Goal: Transaction & Acquisition: Purchase product/service

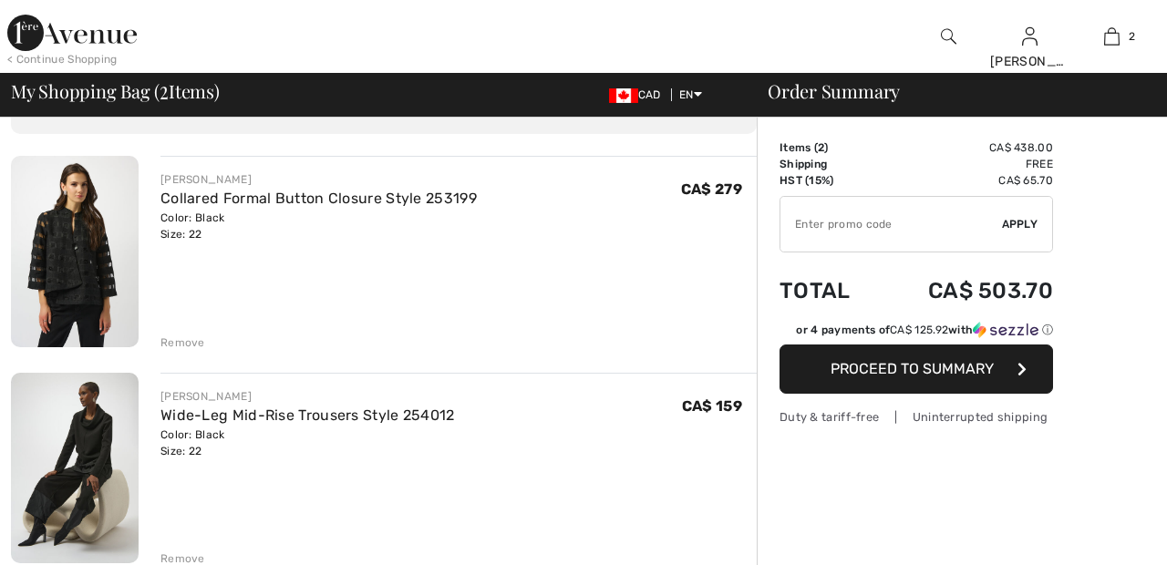
scroll to position [112, 0]
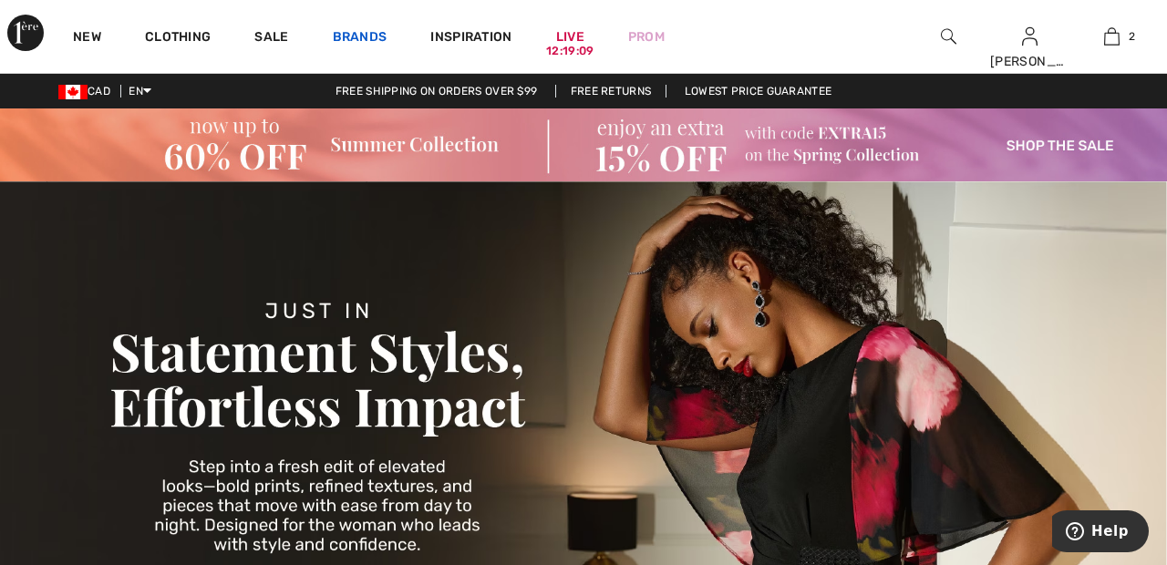
click at [374, 36] on link "Brands" at bounding box center [360, 38] width 55 height 19
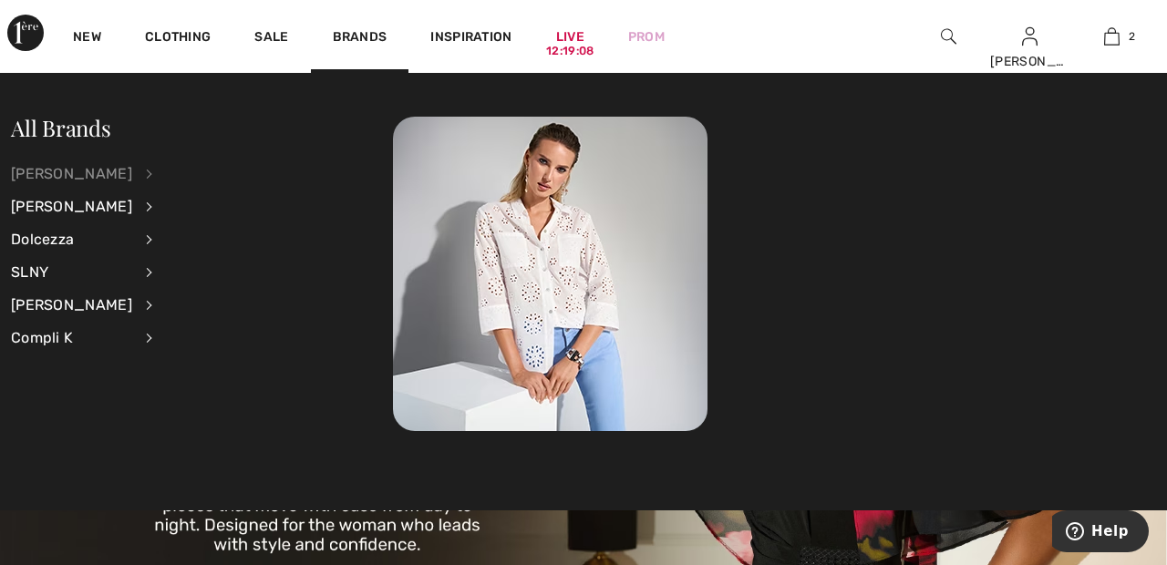
click at [132, 173] on div "[PERSON_NAME]" at bounding box center [71, 174] width 121 height 33
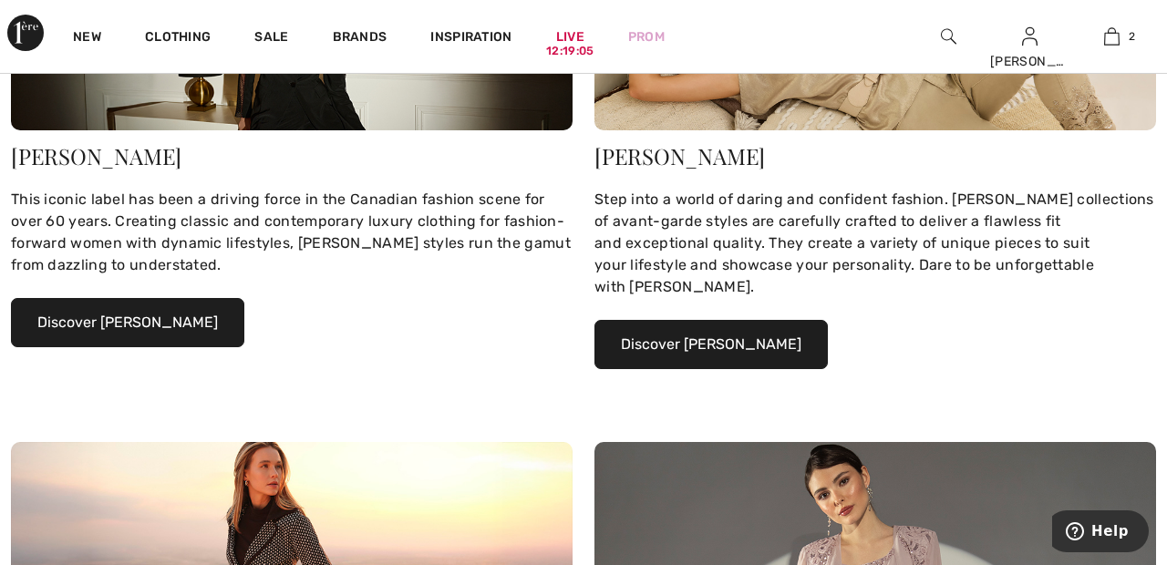
scroll to position [461, 0]
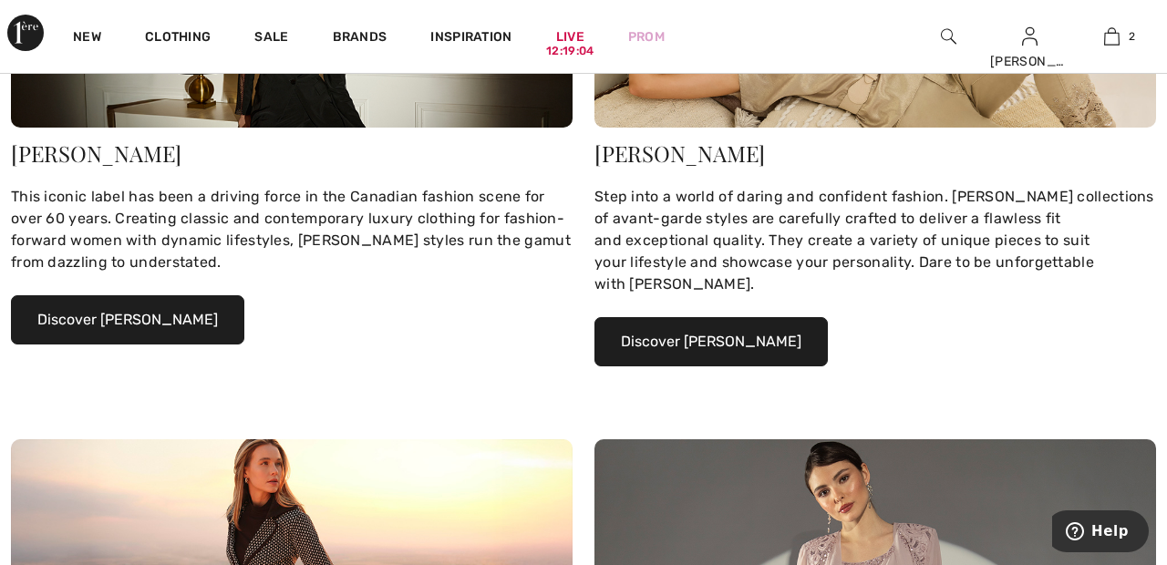
click at [191, 317] on button "Discover Joseph Ribkoff" at bounding box center [127, 319] width 233 height 49
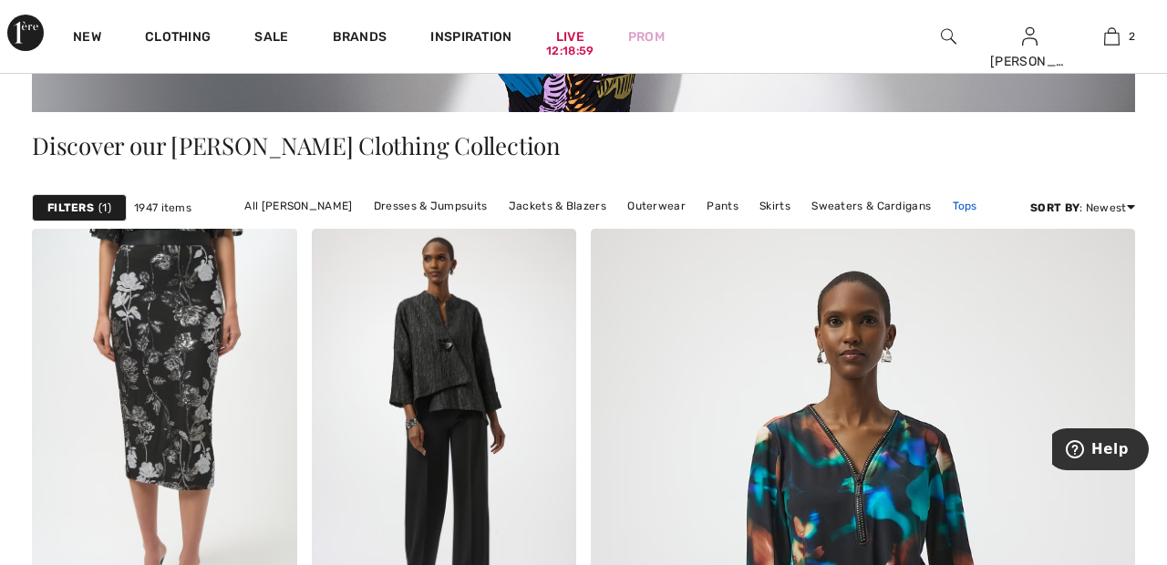
click at [966, 199] on link "Tops" at bounding box center [964, 206] width 43 height 24
click at [949, 201] on link "Tops" at bounding box center [964, 206] width 43 height 24
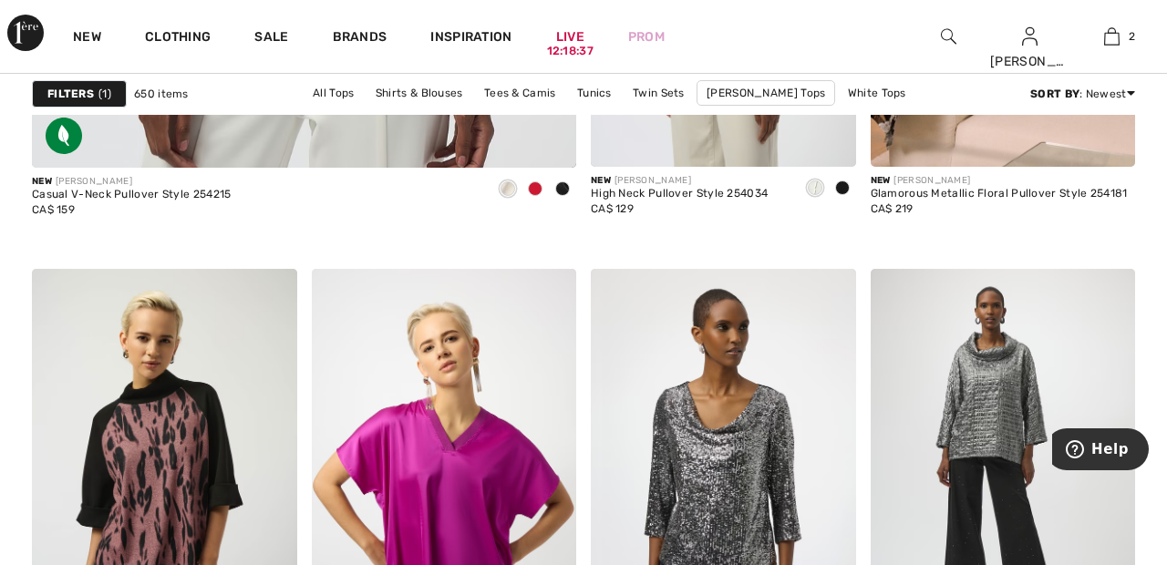
scroll to position [4985, 0]
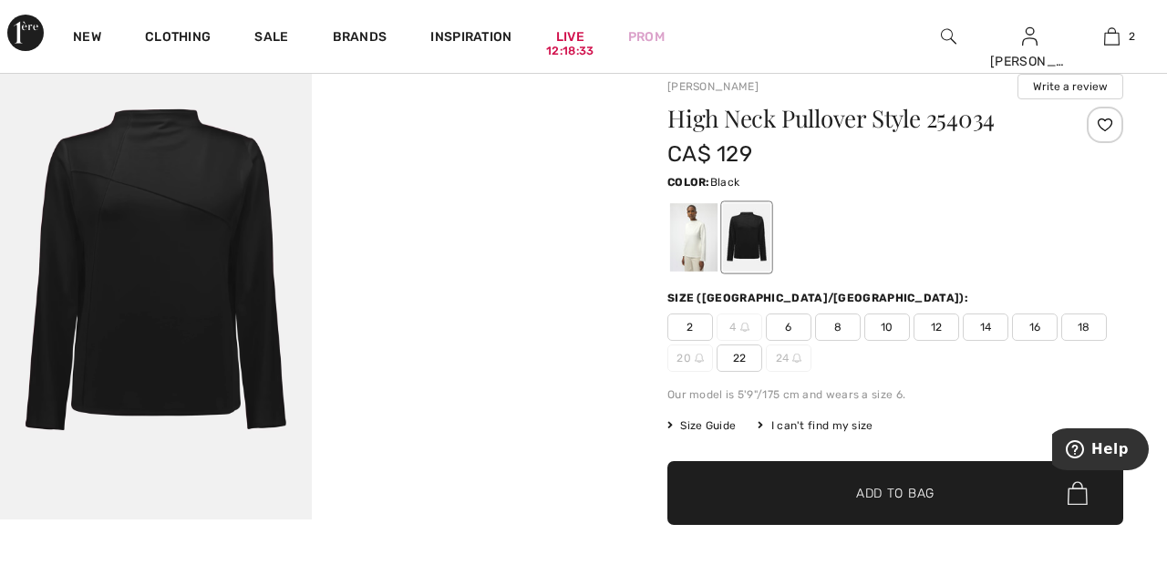
click at [686, 234] on div at bounding box center [693, 237] width 47 height 68
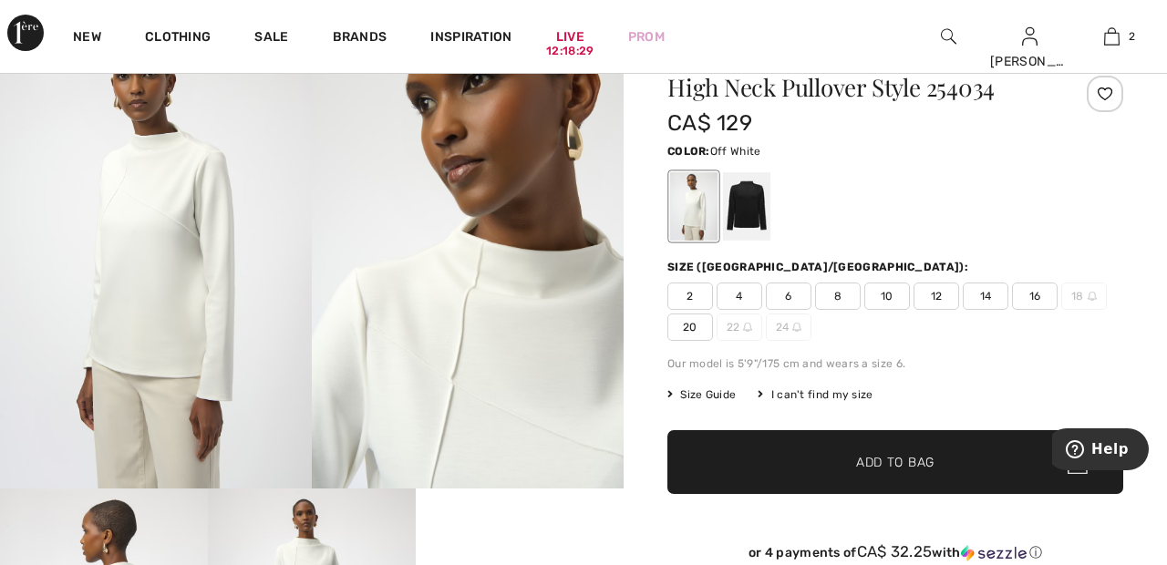
scroll to position [162, 0]
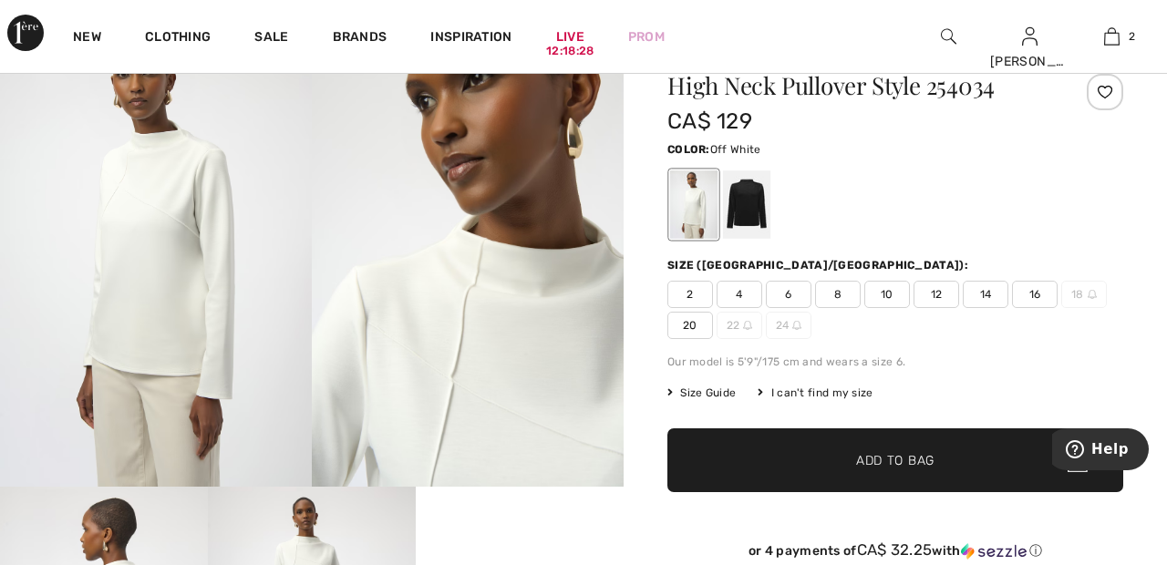
click at [698, 325] on span "20" at bounding box center [690, 325] width 46 height 27
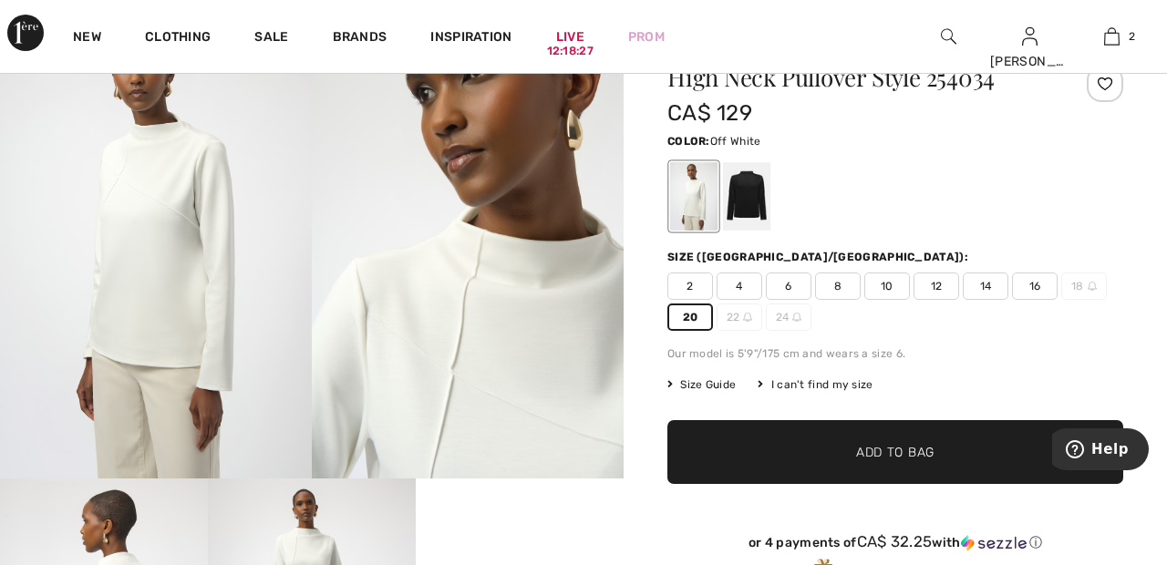
scroll to position [173, 0]
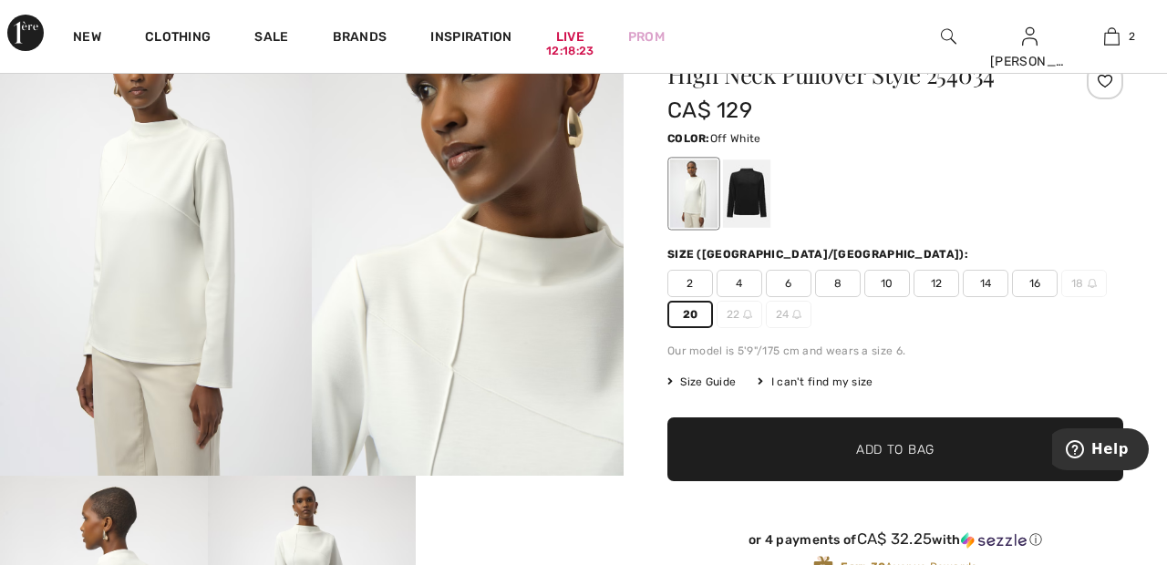
click at [1024, 450] on span "✔ Added to Bag Add to Bag" at bounding box center [895, 450] width 456 height 64
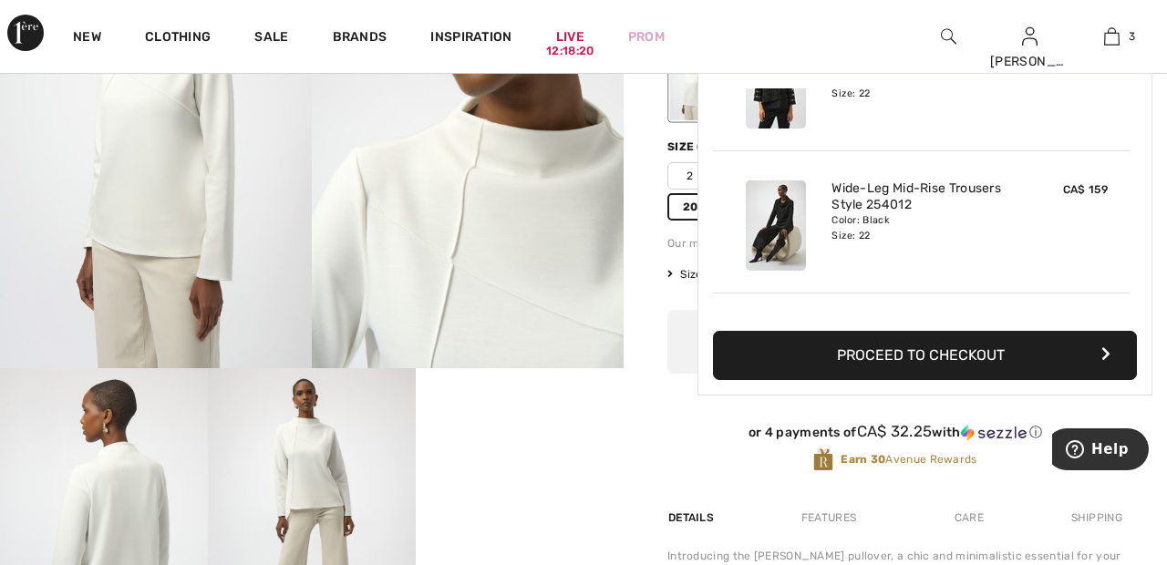
scroll to position [0, 0]
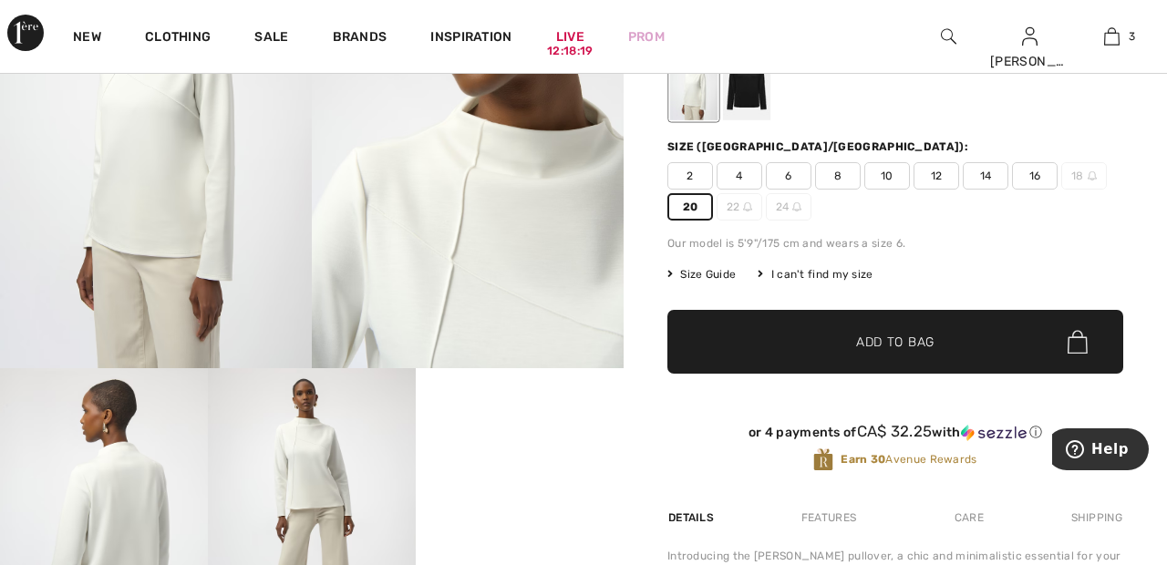
click at [862, 46] on div "New Clothing Sale Brands Inspiration Live 12:18:19 Prom Sandra Hi, Sandra ! 480…" at bounding box center [583, 36] width 1167 height 73
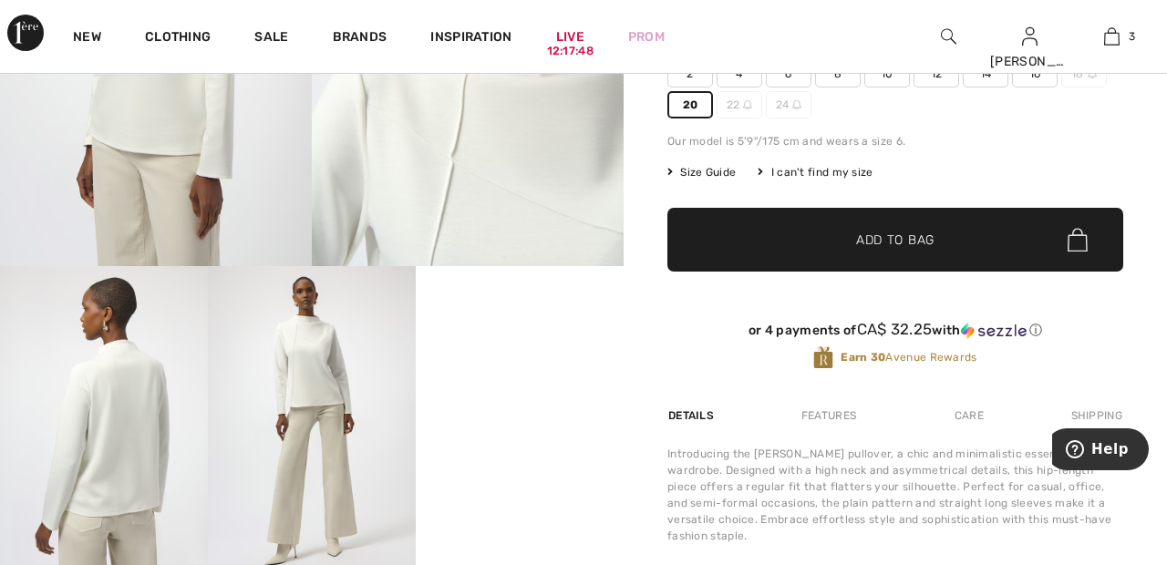
scroll to position [382, 0]
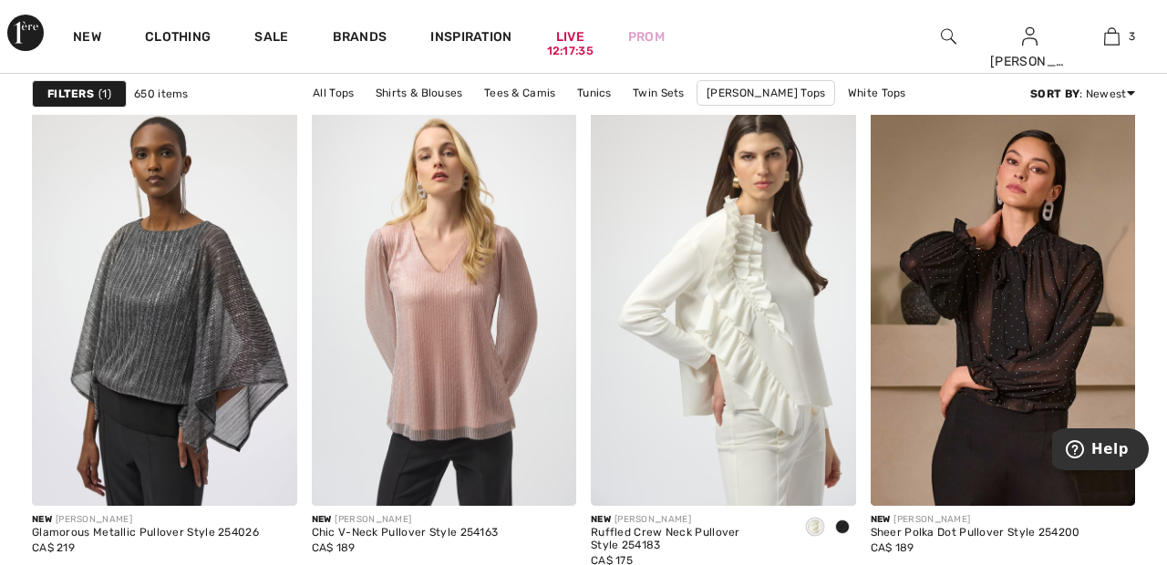
scroll to position [7336, 0]
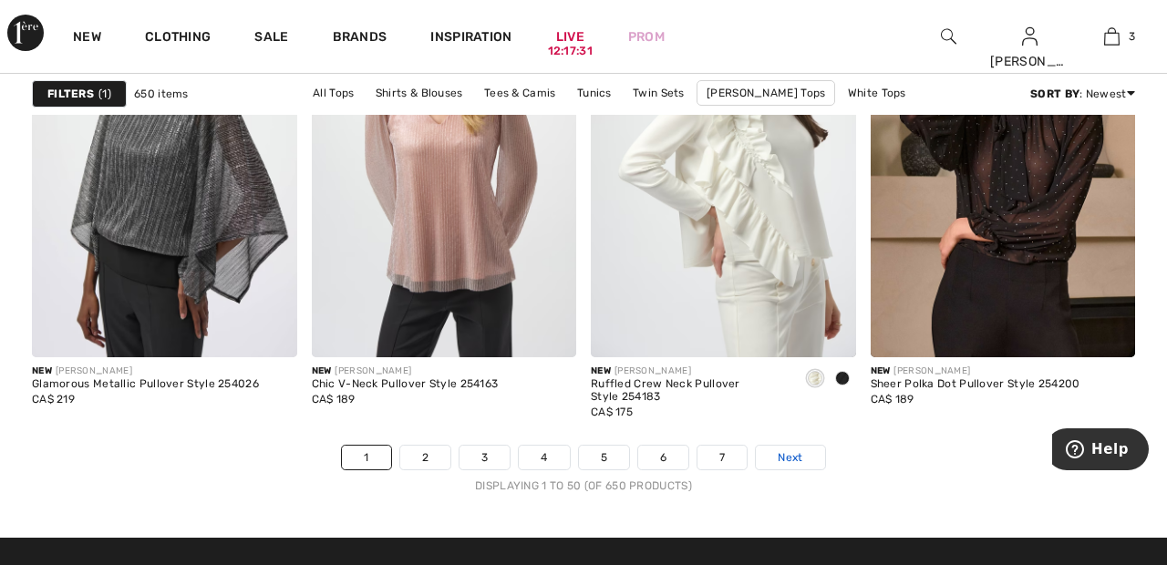
click at [818, 455] on link "Next" at bounding box center [790, 458] width 68 height 24
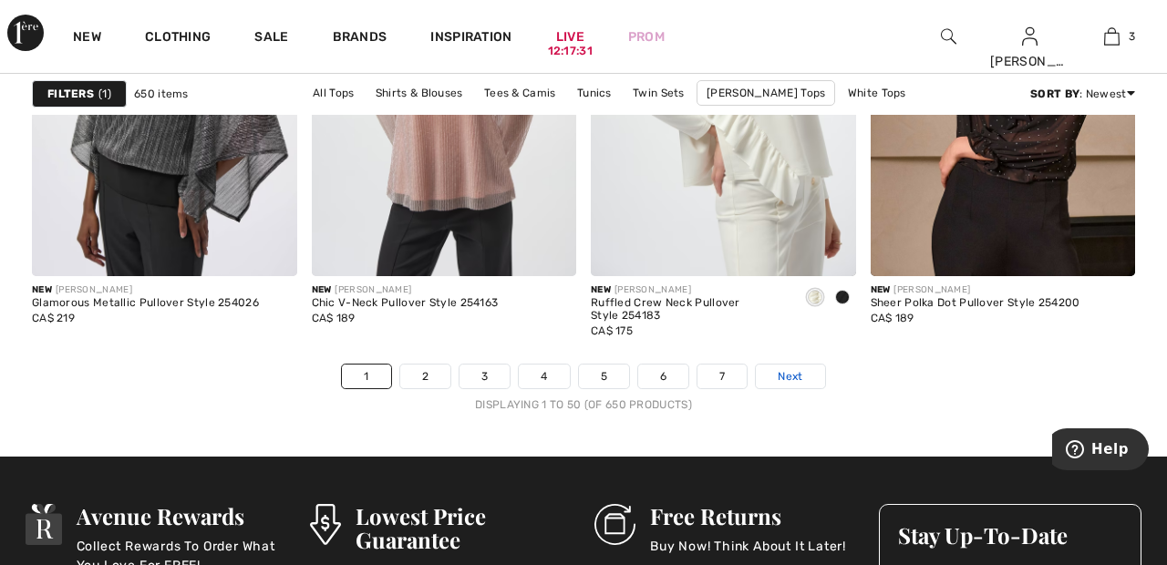
scroll to position [7567, 0]
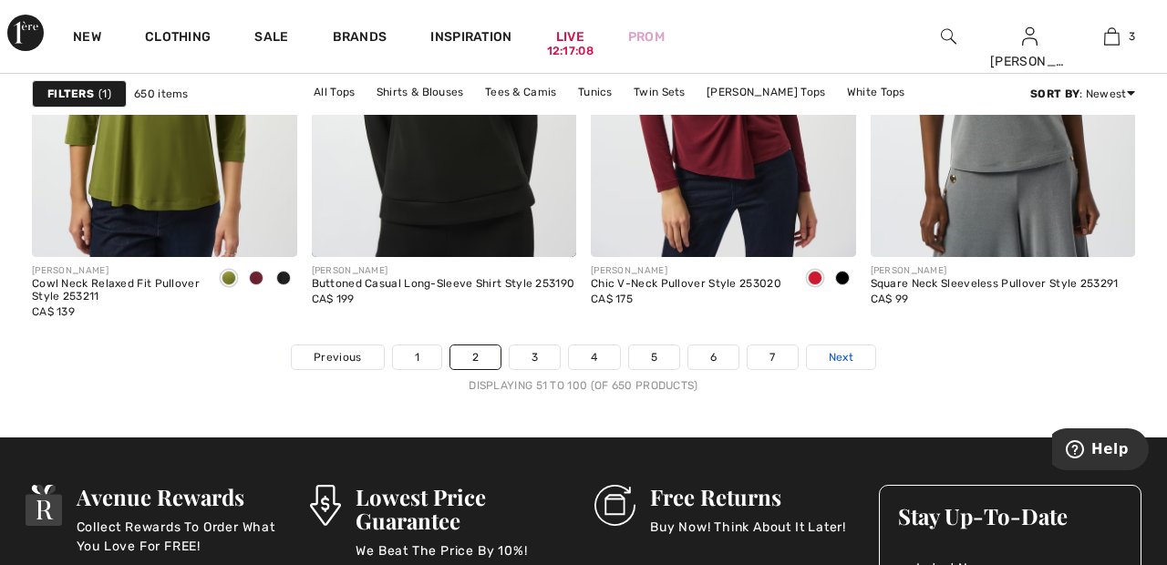
click at [853, 345] on link "Next" at bounding box center [841, 357] width 68 height 24
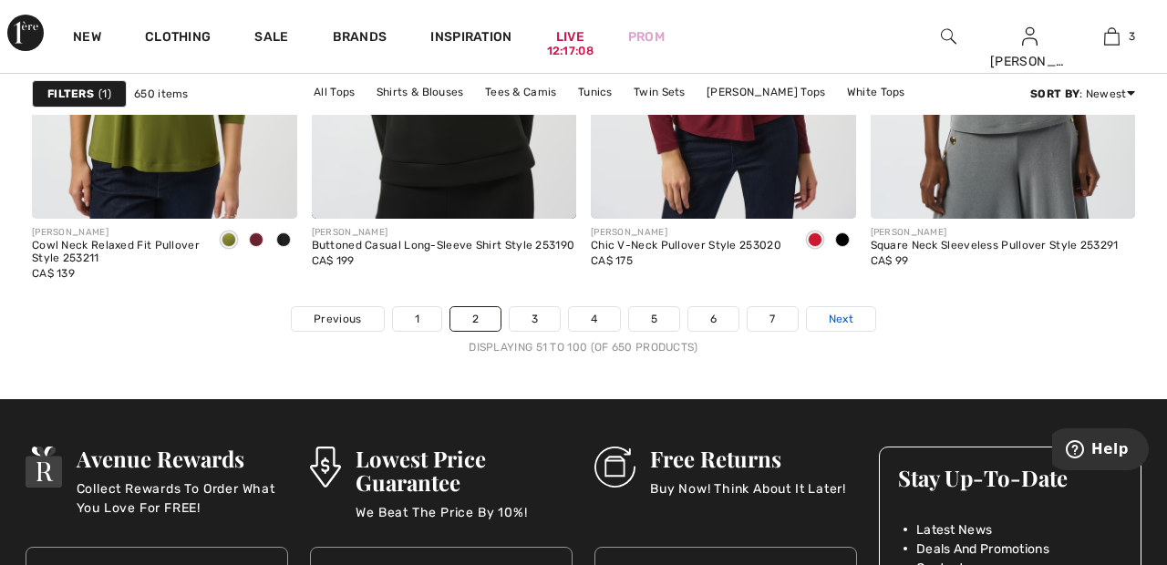
scroll to position [7667, 0]
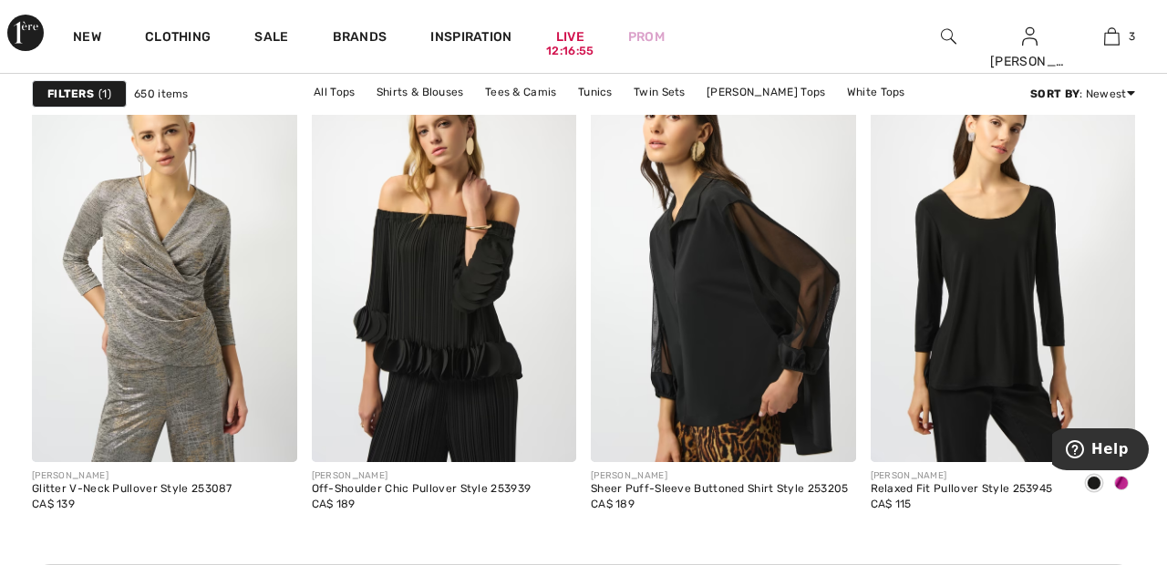
scroll to position [1775, 0]
click at [475, 288] on img at bounding box center [444, 263] width 265 height 397
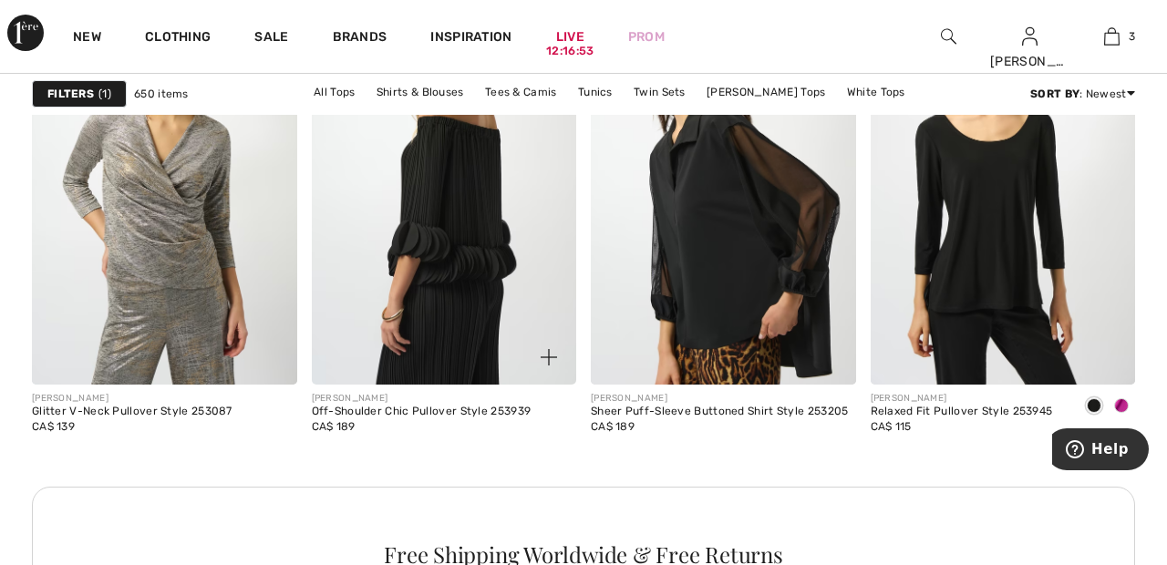
scroll to position [1862, 0]
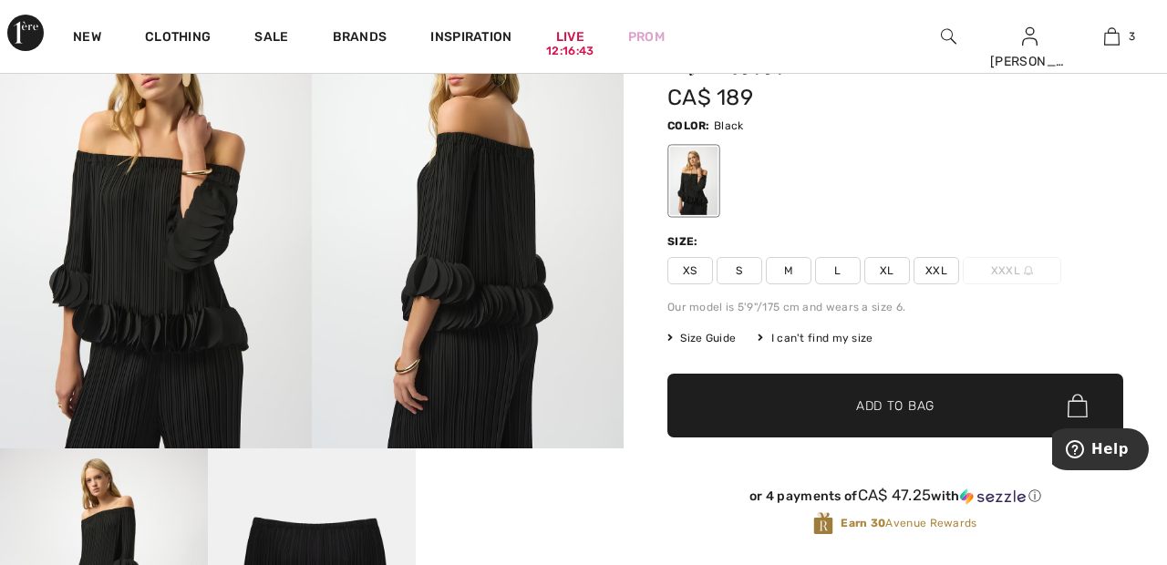
scroll to position [191, 0]
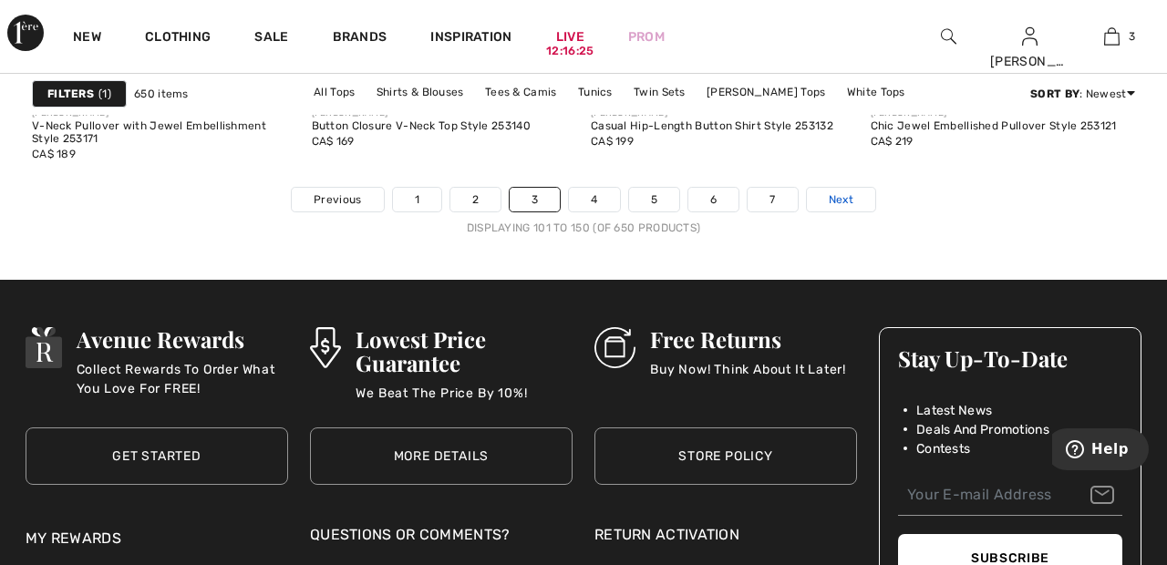
click at [848, 207] on span "Next" at bounding box center [841, 199] width 25 height 16
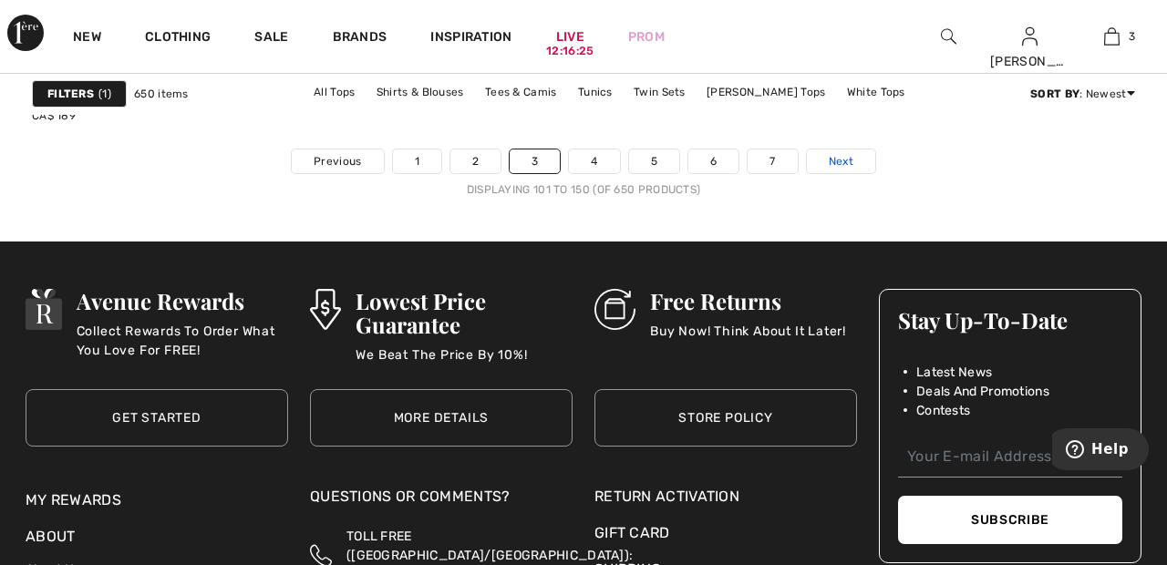
scroll to position [7825, 0]
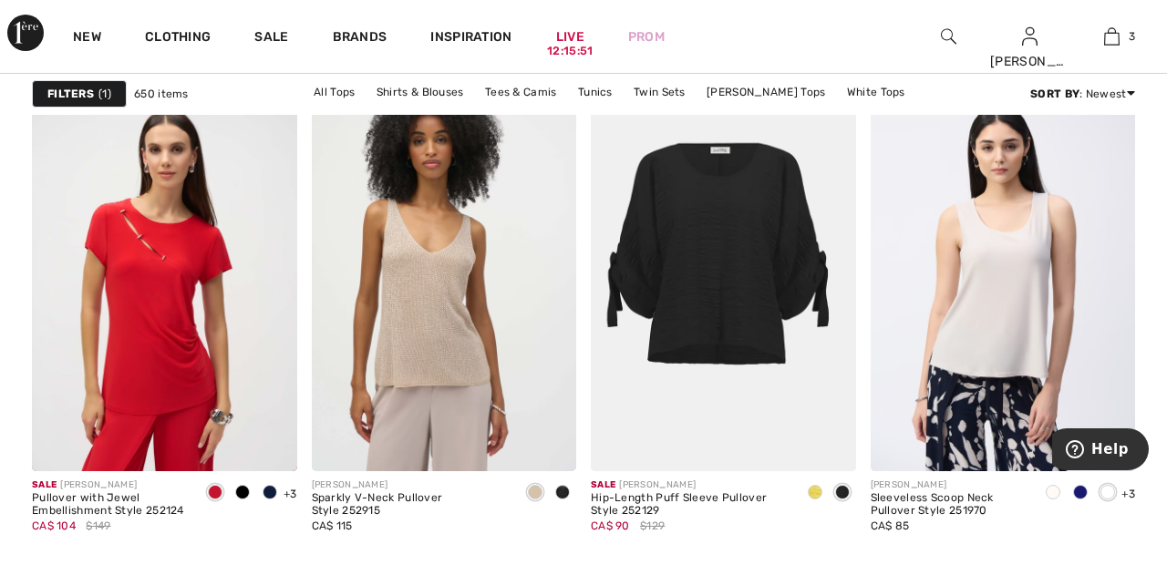
scroll to position [2437, 0]
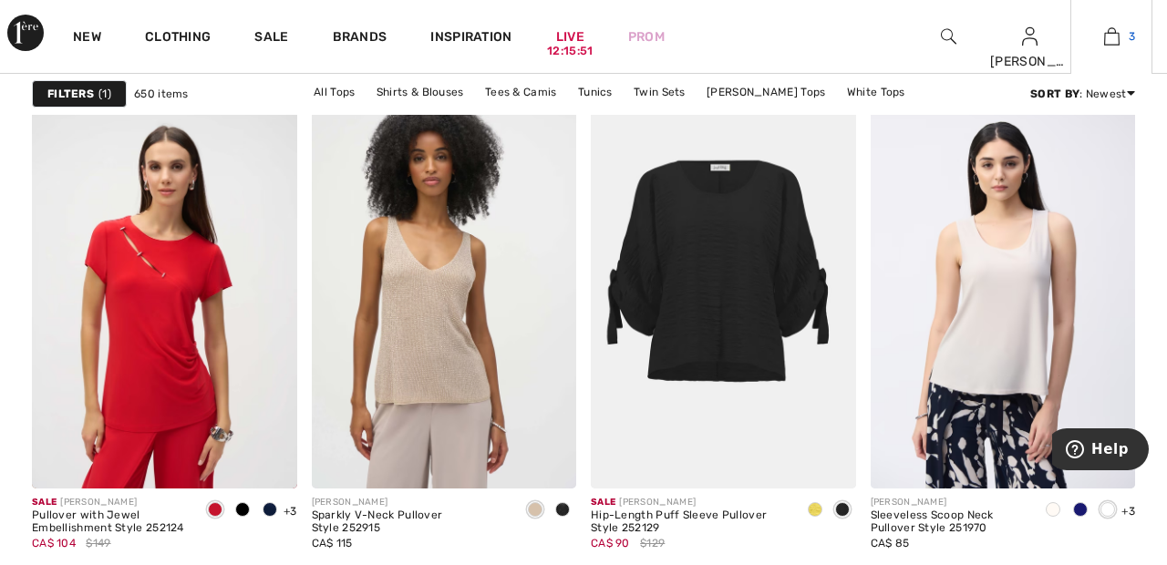
click at [1126, 36] on link "3" at bounding box center [1111, 37] width 80 height 22
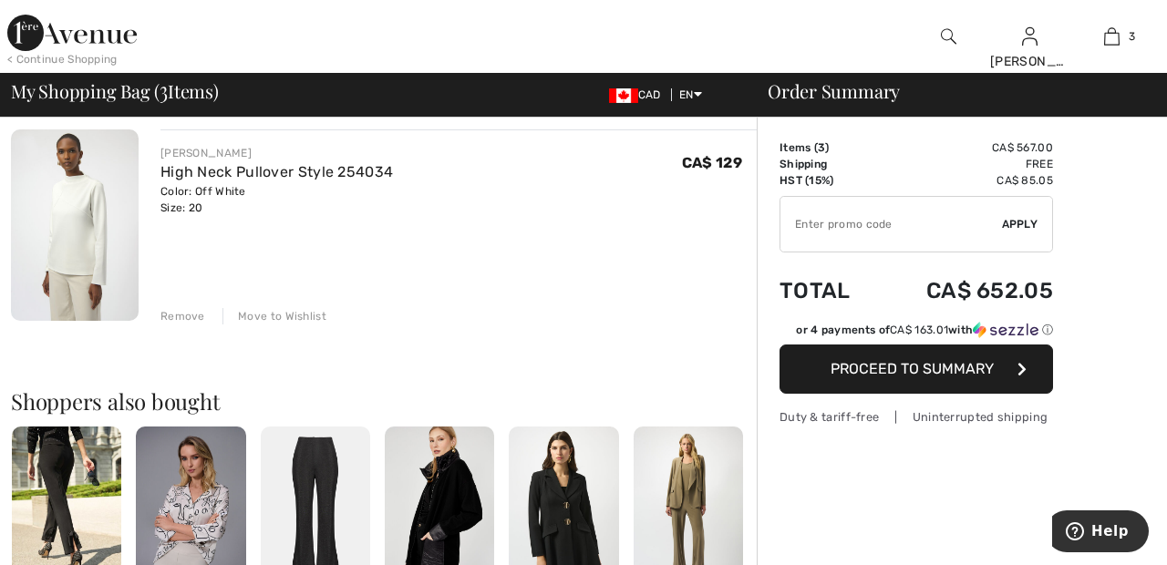
scroll to position [571, 0]
click at [187, 314] on div "Remove" at bounding box center [182, 316] width 45 height 16
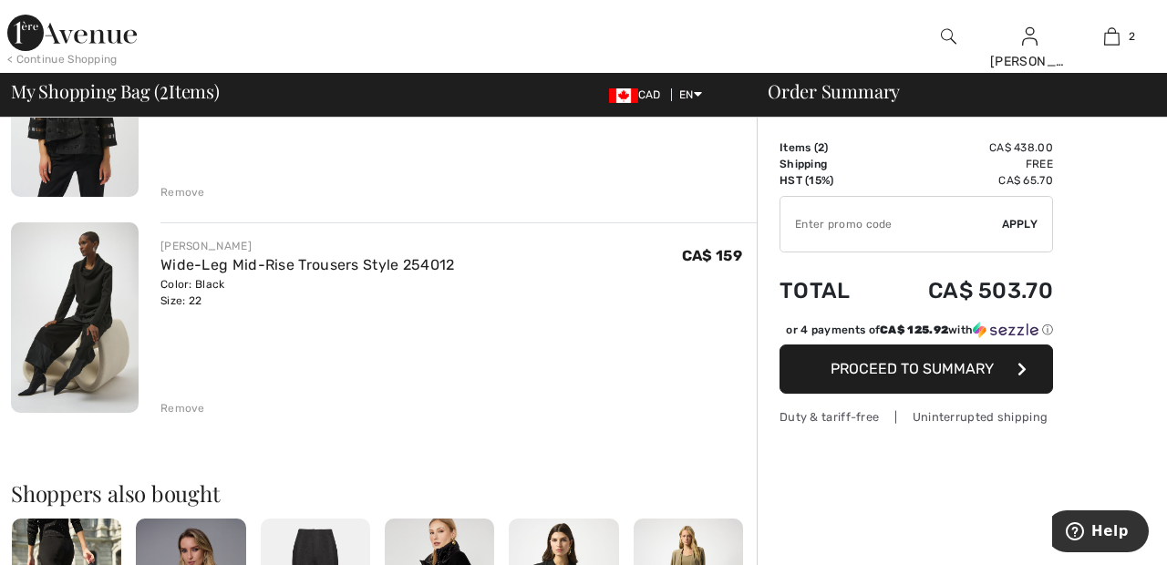
scroll to position [0, 0]
